Goal: Task Accomplishment & Management: Use online tool/utility

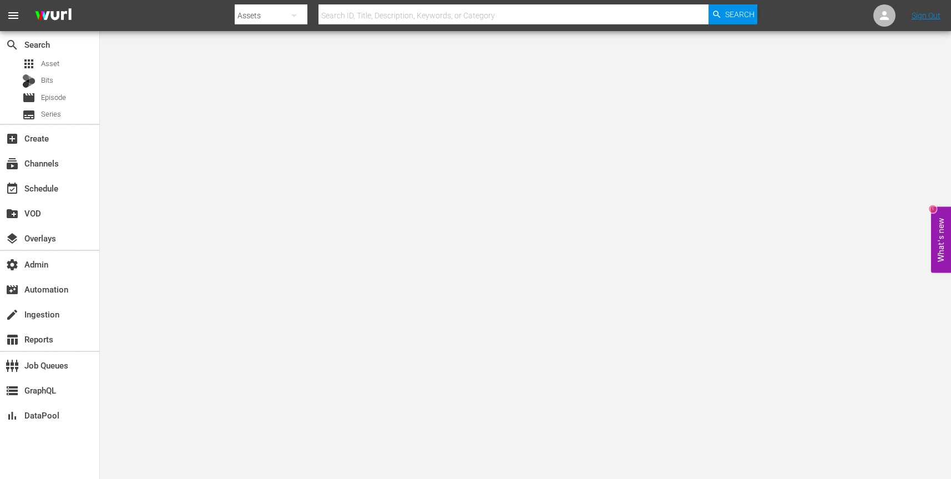
click at [294, 13] on icon "button" at bounding box center [293, 15] width 13 height 13
click at [280, 46] on div "Channels" at bounding box center [270, 47] width 44 height 18
click at [393, 16] on input "text" at bounding box center [514, 15] width 390 height 27
paste input "amc_allblk_gems_1"
type input "amc_allblk_gems_1"
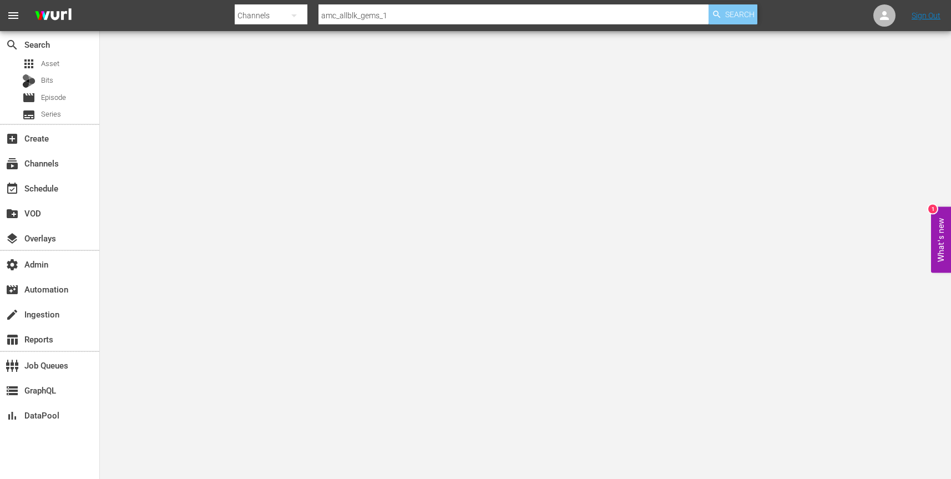
click at [743, 18] on span "Search" at bounding box center [739, 14] width 29 height 20
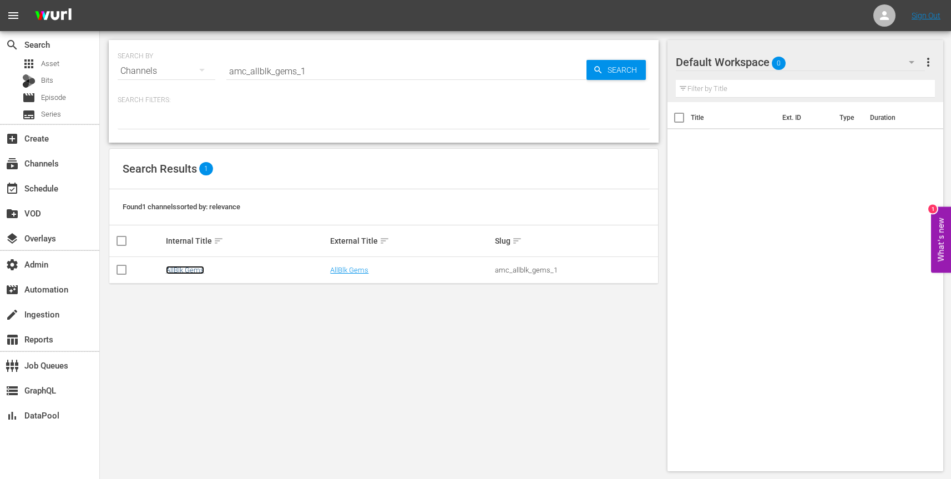
click at [195, 269] on link "AllBlk Gems" at bounding box center [185, 270] width 38 height 8
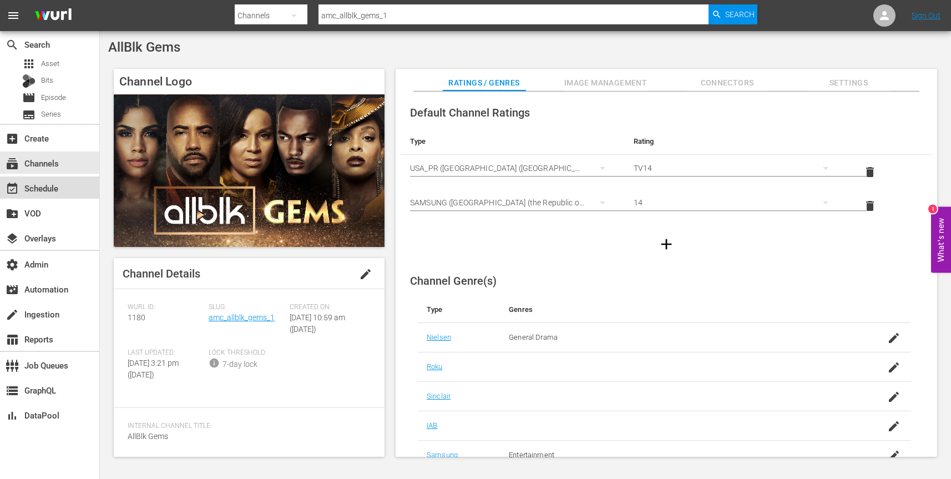
click at [59, 188] on div "event_available Schedule" at bounding box center [31, 186] width 62 height 10
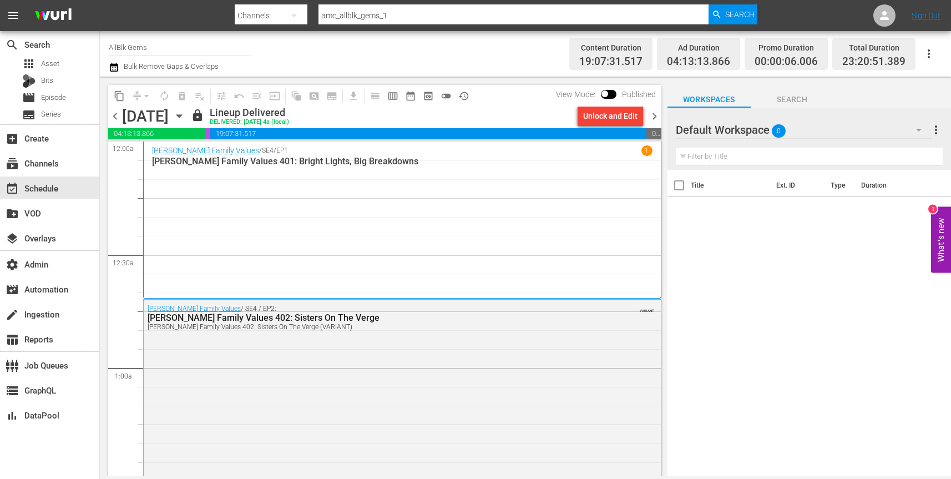
click at [181, 115] on icon "button" at bounding box center [178, 116] width 5 height 3
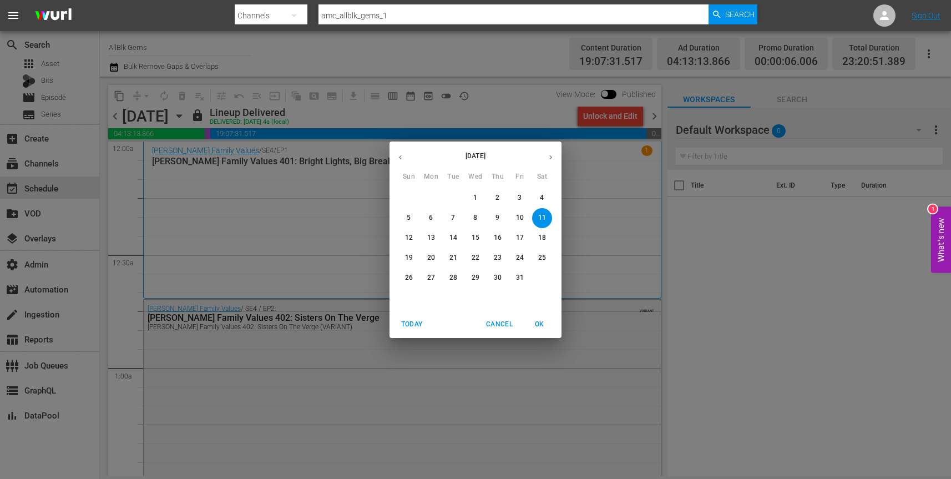
click at [410, 236] on p "12" at bounding box center [409, 237] width 8 height 9
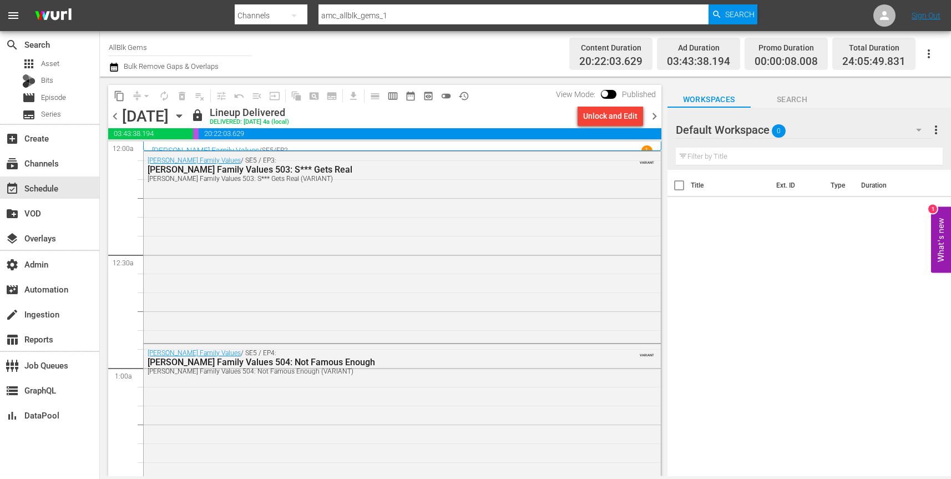
click at [614, 119] on div "Unlock and Edit" at bounding box center [610, 116] width 54 height 20
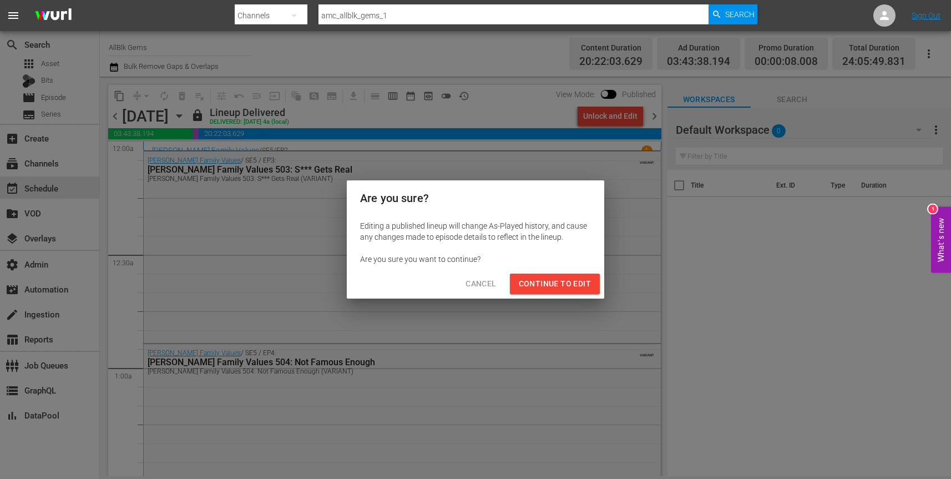
click at [562, 288] on span "Continue to Edit" at bounding box center [555, 284] width 72 height 14
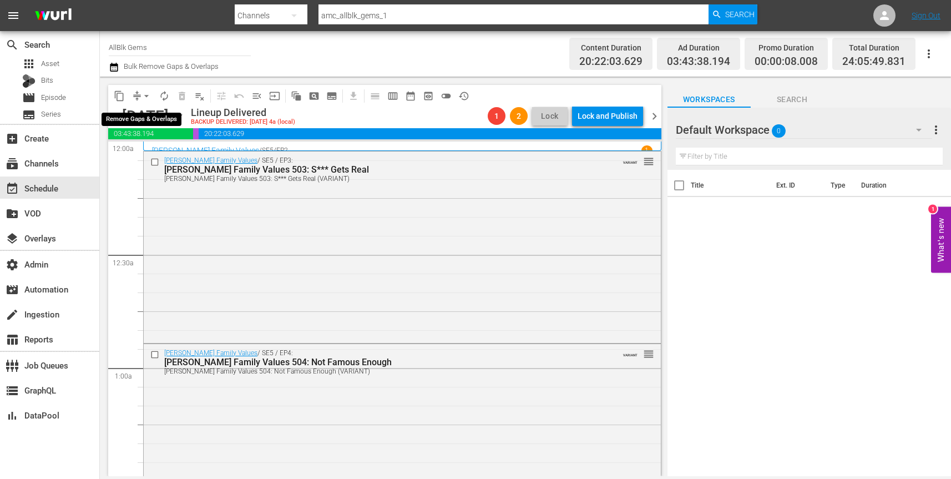
click at [144, 98] on span "arrow_drop_down" at bounding box center [146, 95] width 11 height 11
click at [164, 153] on li "Align to End of Previous Day" at bounding box center [147, 155] width 117 height 18
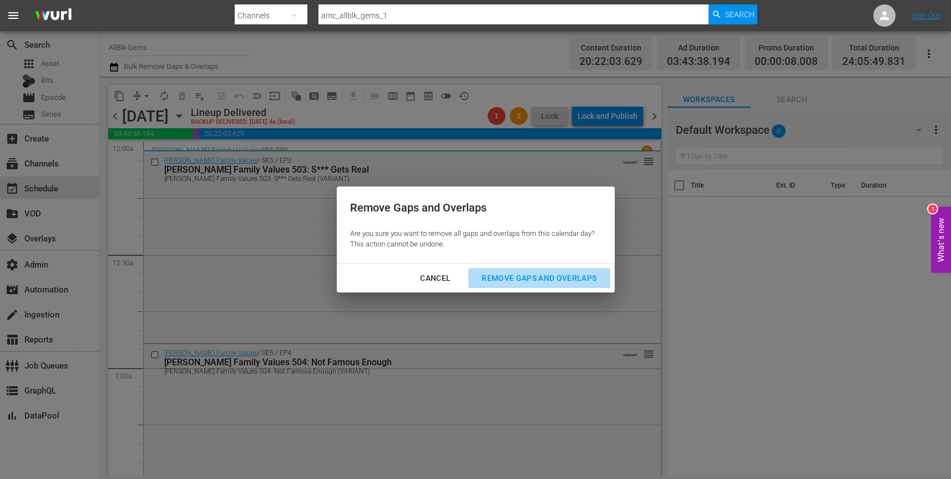
click at [514, 284] on div "Remove Gaps and Overlaps" at bounding box center [539, 278] width 133 height 14
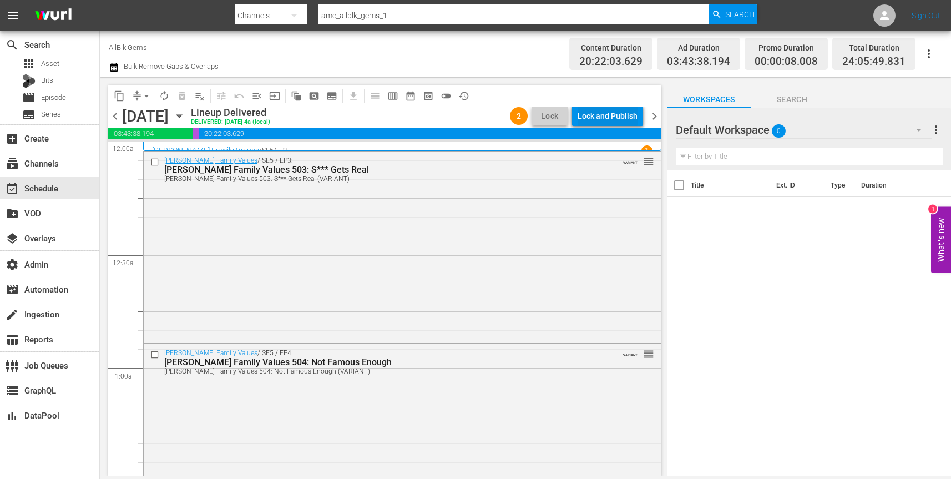
click at [626, 119] on div "Lock and Publish" at bounding box center [608, 116] width 60 height 20
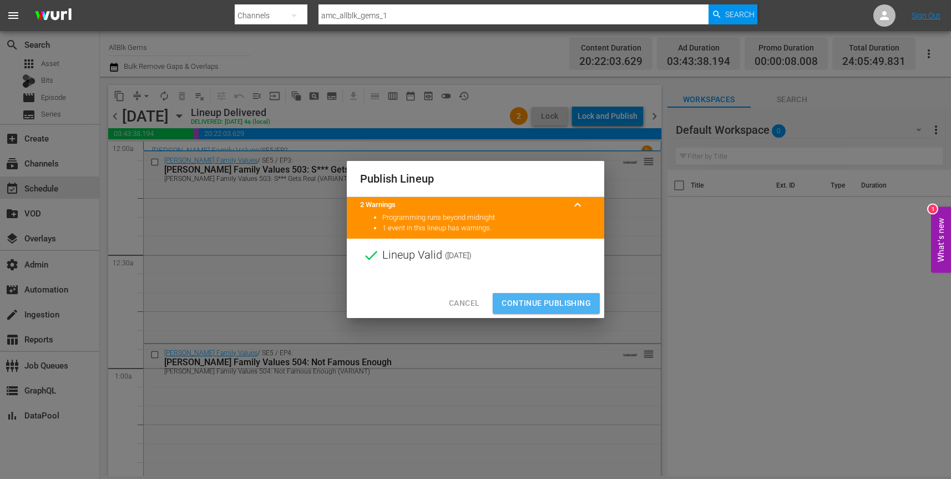
click at [557, 301] on span "Continue Publishing" at bounding box center [546, 303] width 89 height 14
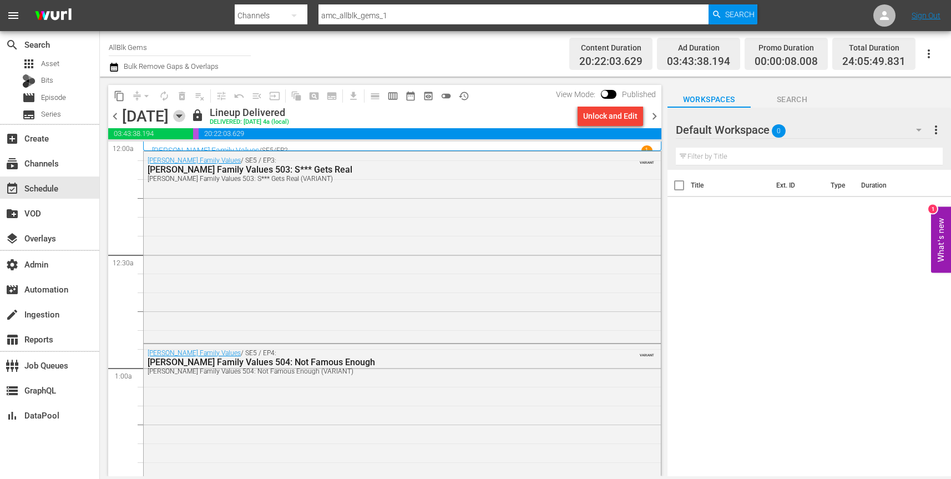
click at [181, 116] on icon "button" at bounding box center [178, 116] width 5 height 3
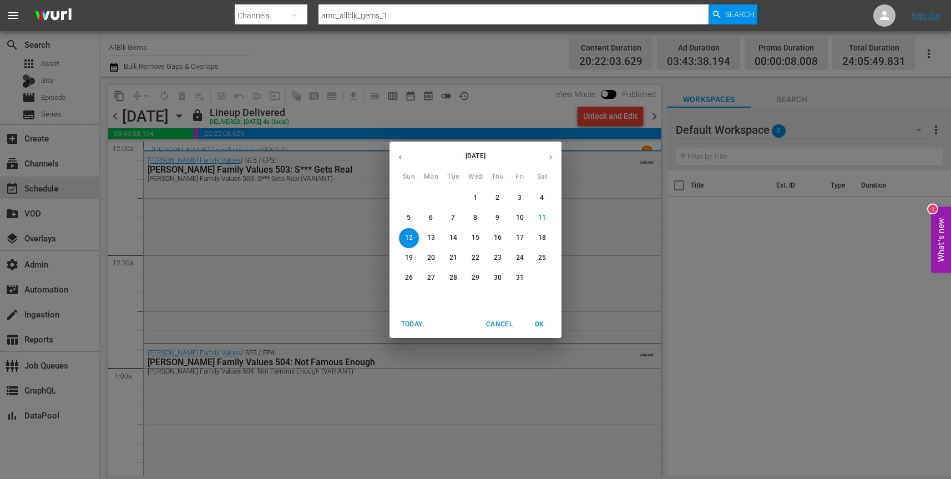
click at [433, 238] on p "13" at bounding box center [431, 237] width 8 height 9
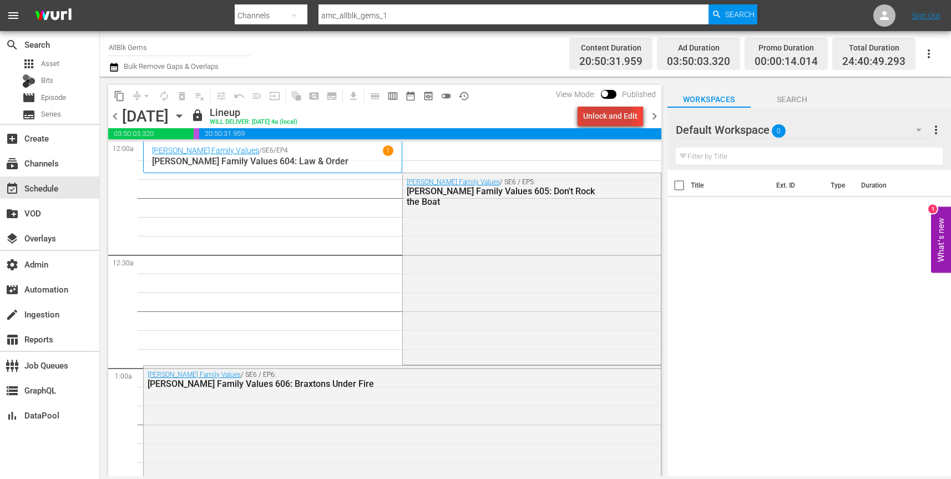
click at [604, 115] on div "Unlock and Edit" at bounding box center [610, 116] width 54 height 20
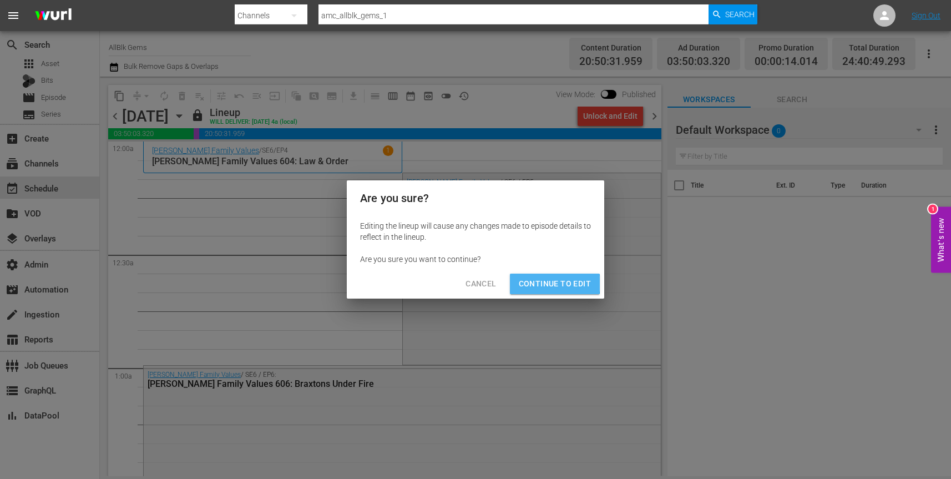
click at [555, 283] on span "Continue to Edit" at bounding box center [555, 284] width 72 height 14
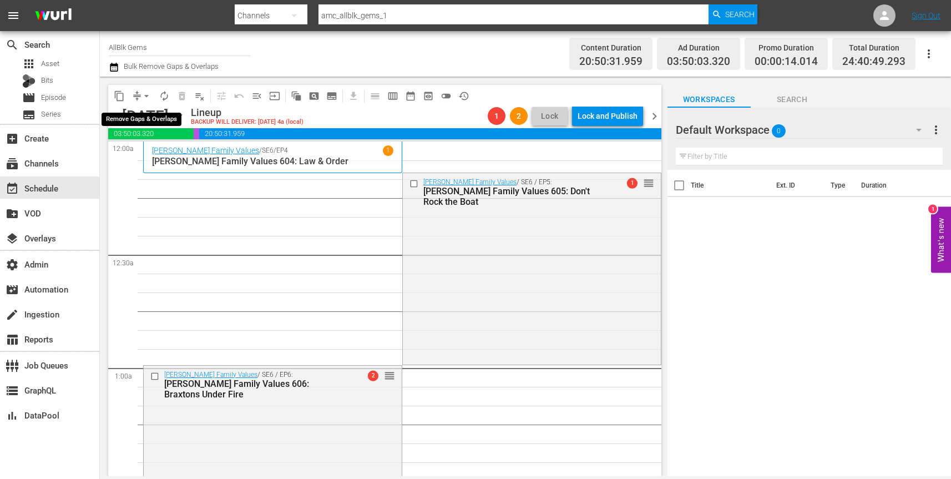
click at [142, 98] on span "arrow_drop_down" at bounding box center [146, 95] width 11 height 11
click at [157, 153] on li "Align to End of Previous Day" at bounding box center [147, 155] width 117 height 18
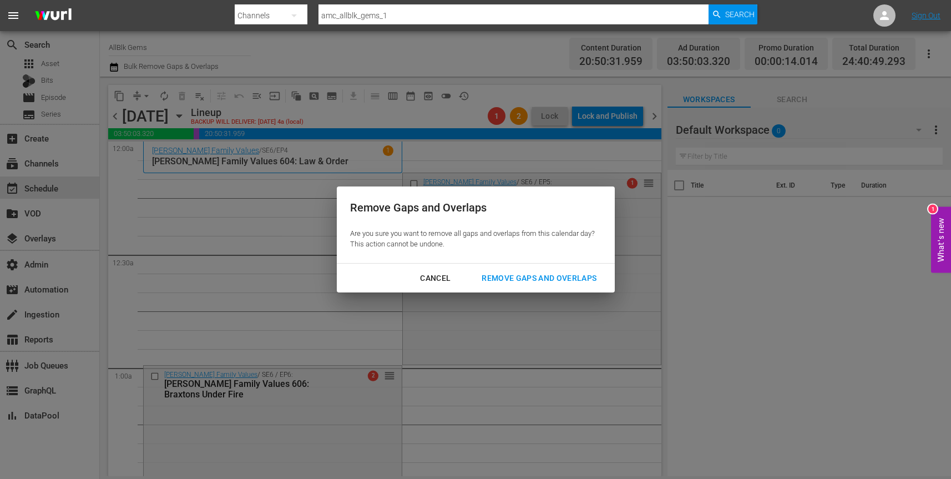
click at [526, 270] on button "Remove Gaps and Overlaps" at bounding box center [539, 278] width 142 height 21
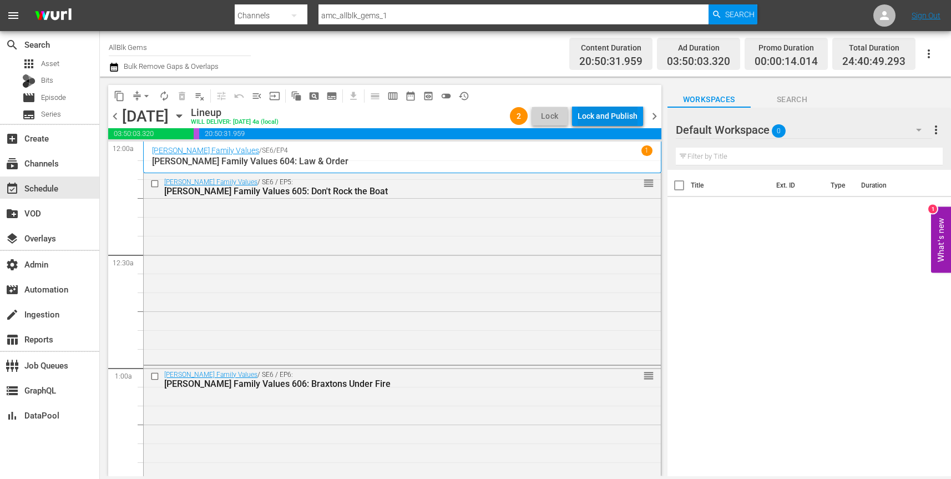
click at [625, 119] on div "Lock and Publish" at bounding box center [608, 116] width 60 height 20
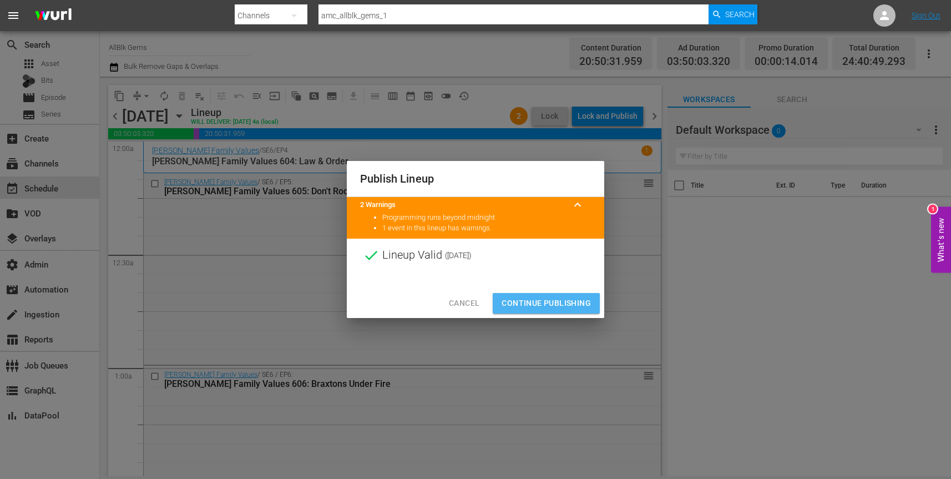
click at [559, 307] on span "Continue Publishing" at bounding box center [546, 303] width 89 height 14
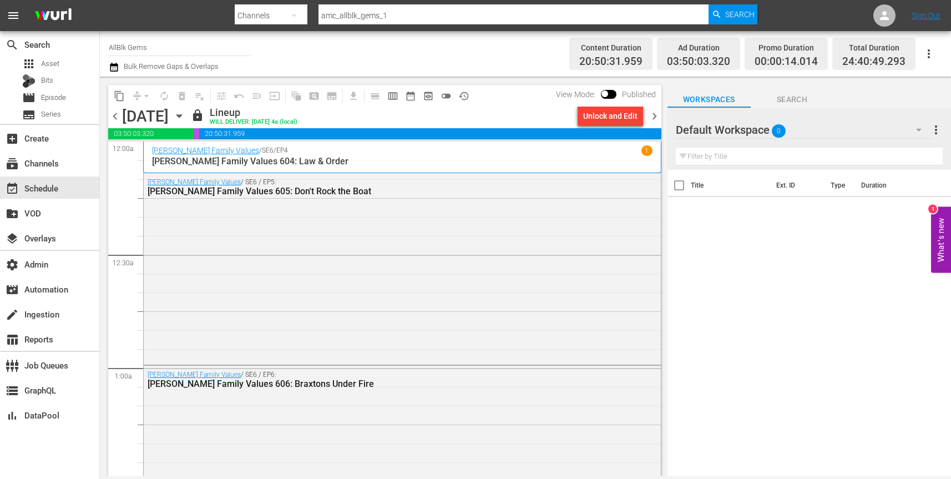
click at [181, 117] on icon "button" at bounding box center [178, 116] width 5 height 3
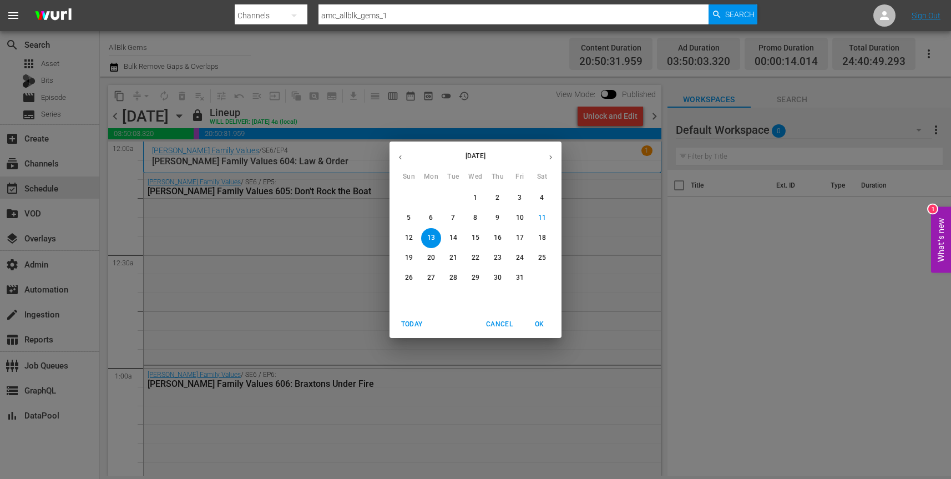
click at [455, 236] on p "14" at bounding box center [454, 237] width 8 height 9
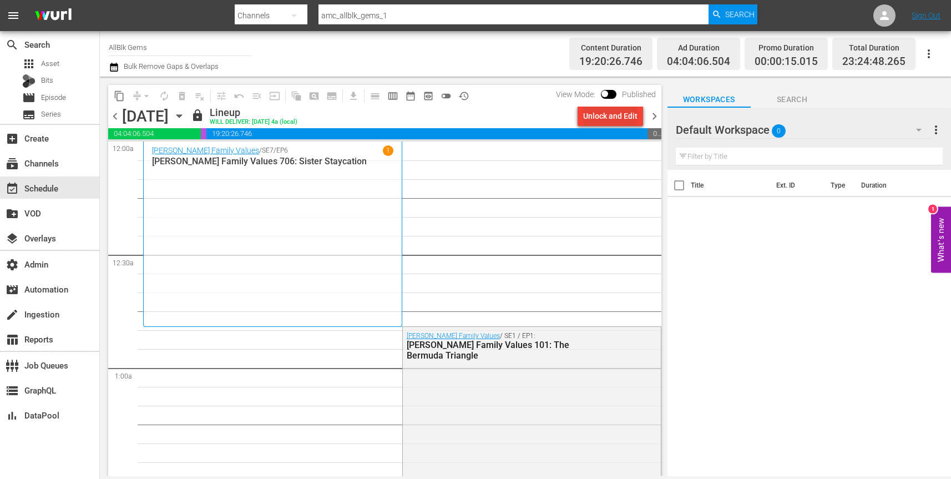
click at [616, 120] on div "Unlock and Edit" at bounding box center [610, 116] width 54 height 20
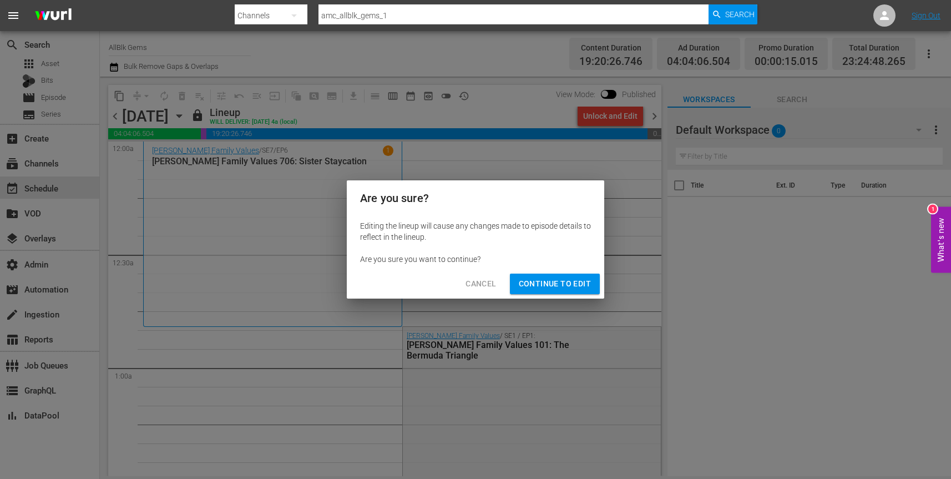
click at [576, 281] on span "Continue to Edit" at bounding box center [555, 284] width 72 height 14
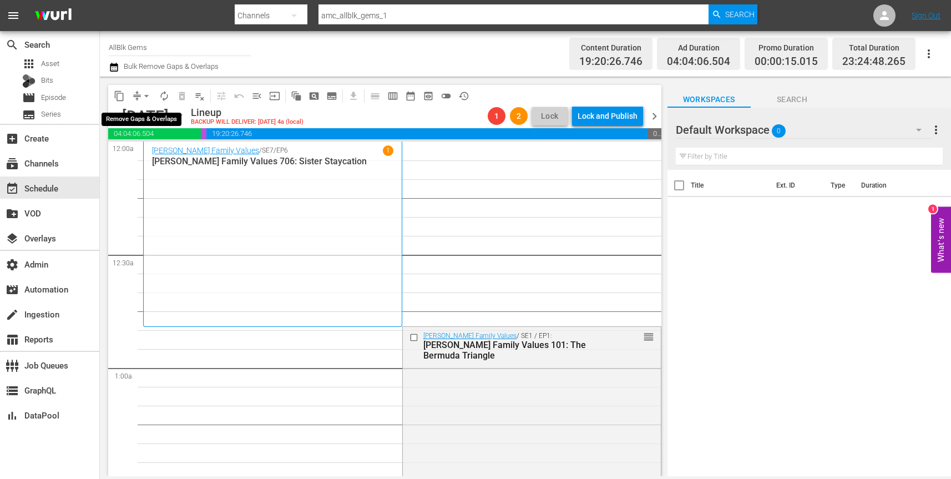
click at [144, 92] on span "arrow_drop_down" at bounding box center [146, 95] width 11 height 11
click at [168, 155] on li "Align to End of Previous Day" at bounding box center [147, 155] width 117 height 18
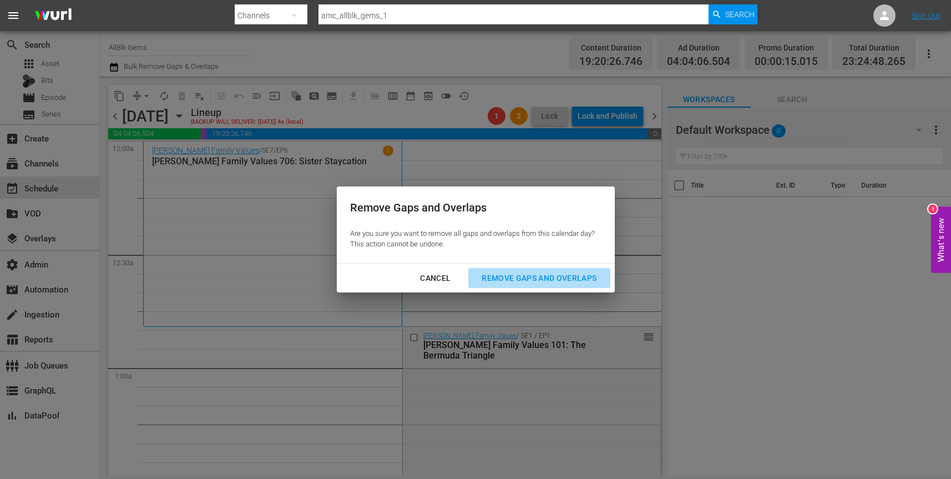
click at [501, 281] on div "Remove Gaps and Overlaps" at bounding box center [539, 278] width 133 height 14
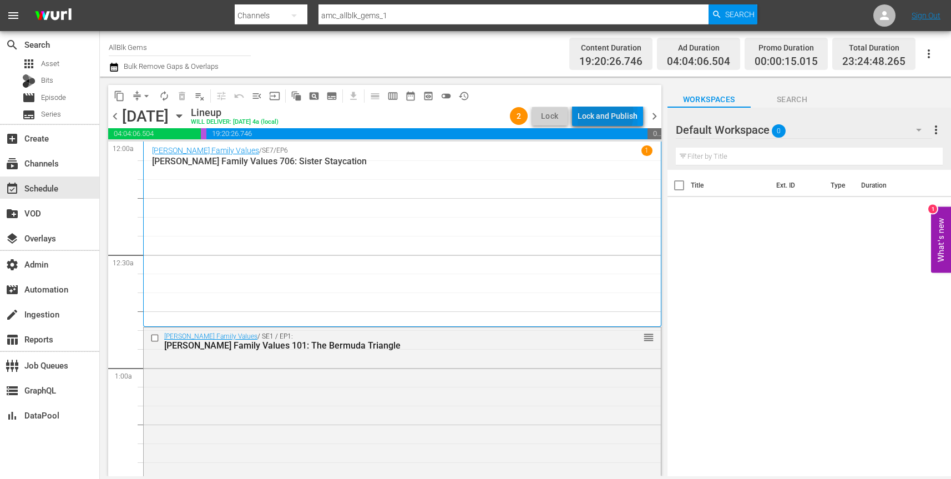
click at [608, 114] on div "Lock and Publish" at bounding box center [608, 116] width 60 height 20
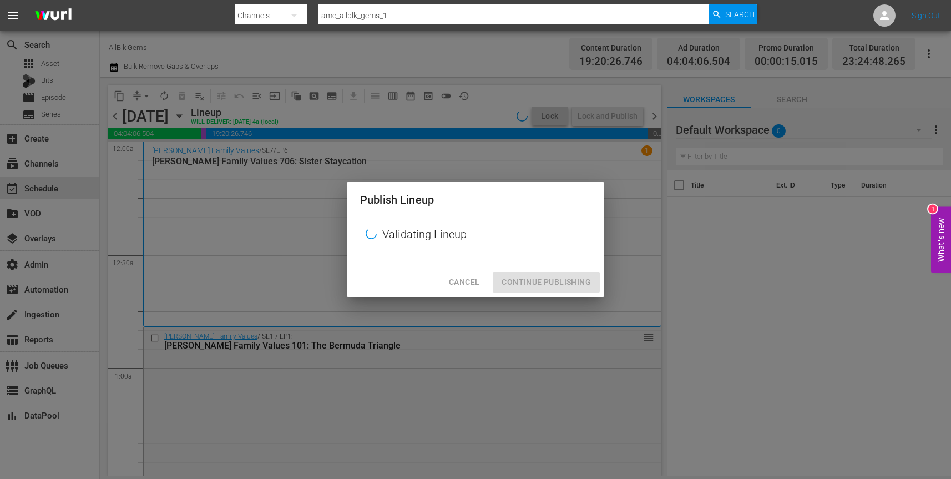
click at [563, 281] on div "Cancel Continue Publishing" at bounding box center [476, 282] width 258 height 29
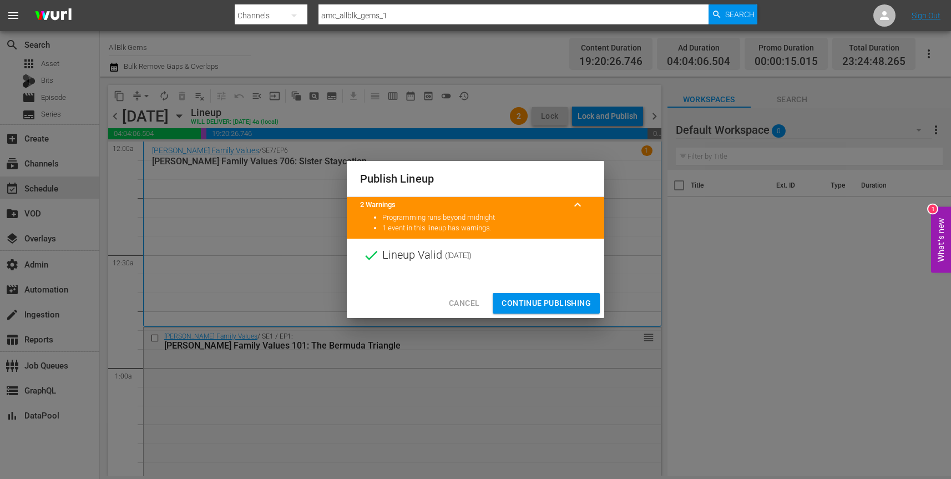
click at [556, 302] on span "Continue Publishing" at bounding box center [546, 303] width 89 height 14
